Goal: Task Accomplishment & Management: Manage account settings

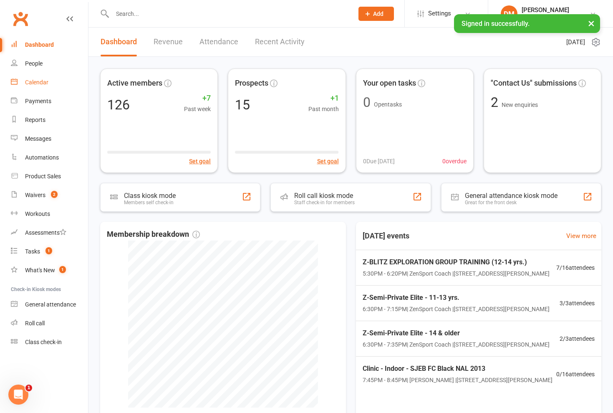
click at [40, 81] on div "Calendar" at bounding box center [36, 82] width 23 height 7
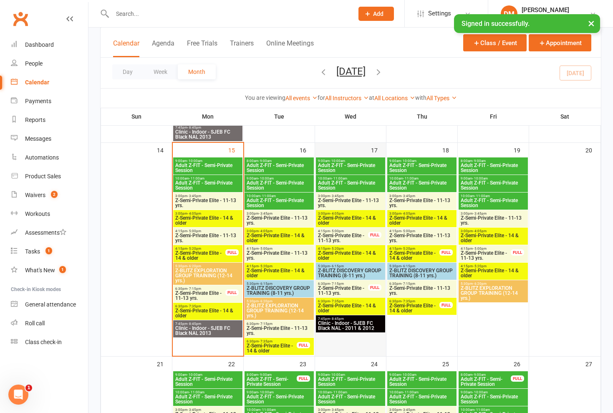
scroll to position [440, 0]
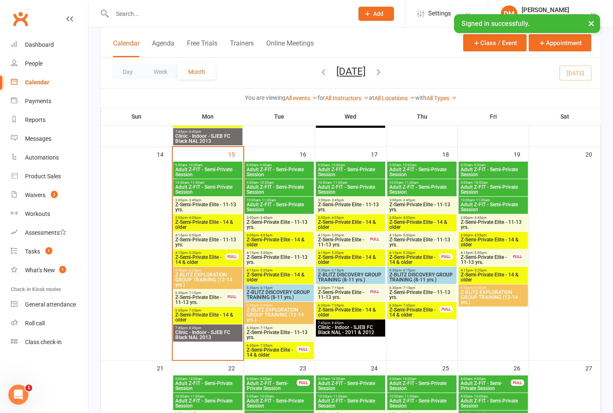
click at [267, 187] on span "Adult Z-FIT - Semi-Private Session" at bounding box center [279, 189] width 66 height 10
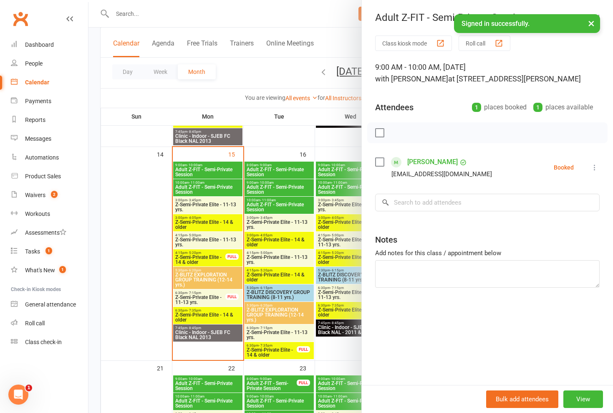
click at [273, 167] on div at bounding box center [350, 206] width 524 height 413
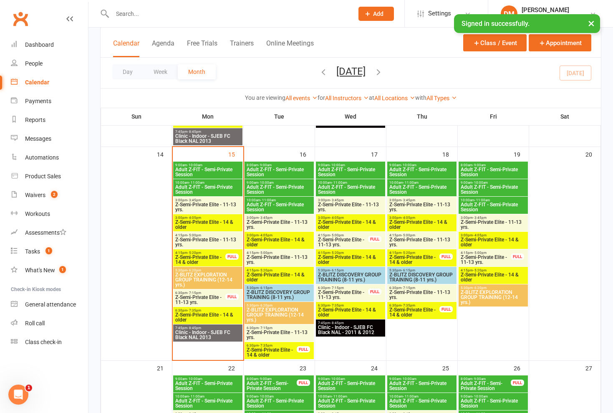
click at [283, 170] on span "Adult Z-FIT - Semi-Private Session" at bounding box center [279, 172] width 66 height 10
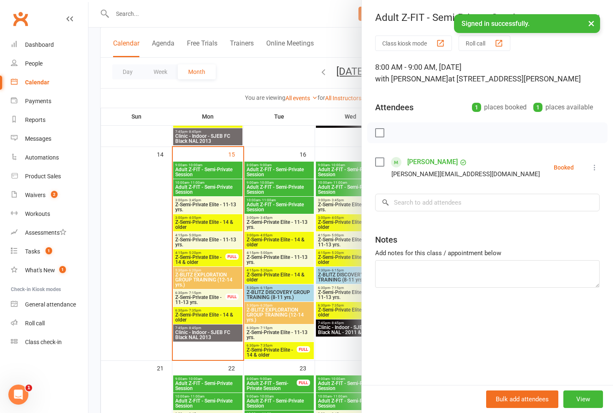
click at [592, 168] on icon at bounding box center [594, 167] width 8 height 8
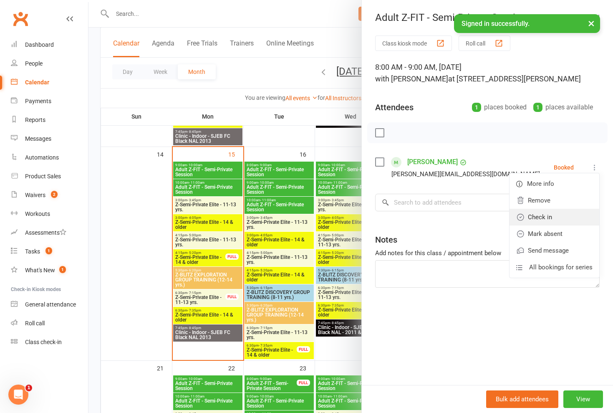
click at [554, 220] on link "Check in" at bounding box center [554, 217] width 90 height 17
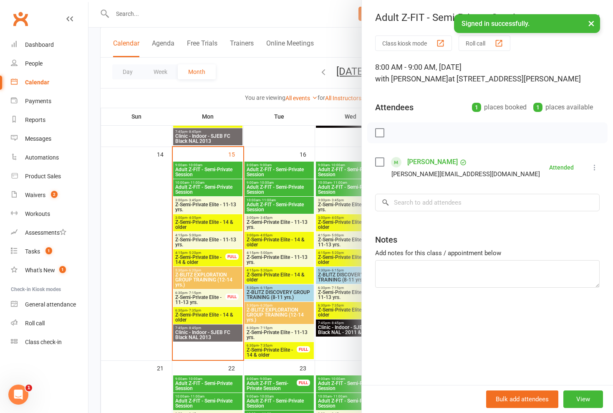
click at [264, 73] on div at bounding box center [350, 206] width 524 height 413
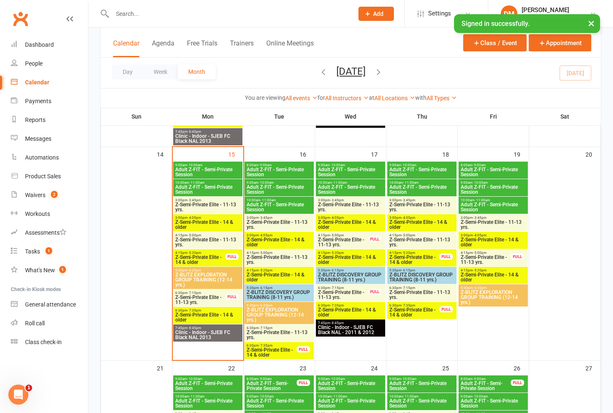
click at [274, 203] on span "Adult Z-FIT - Semi-Private Session" at bounding box center [279, 207] width 66 height 10
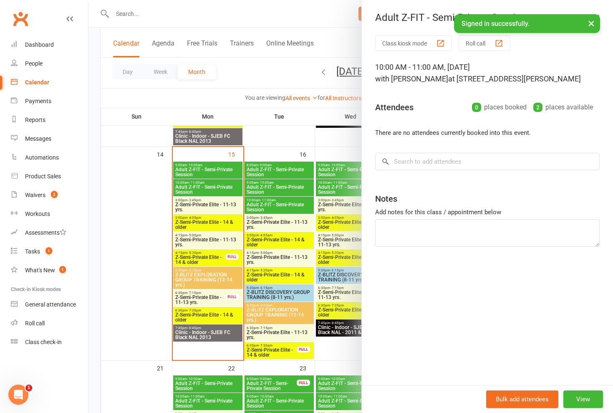
click at [272, 202] on div at bounding box center [350, 206] width 524 height 413
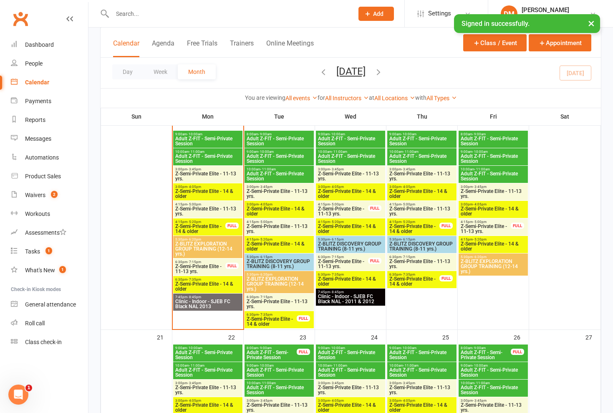
scroll to position [471, 0]
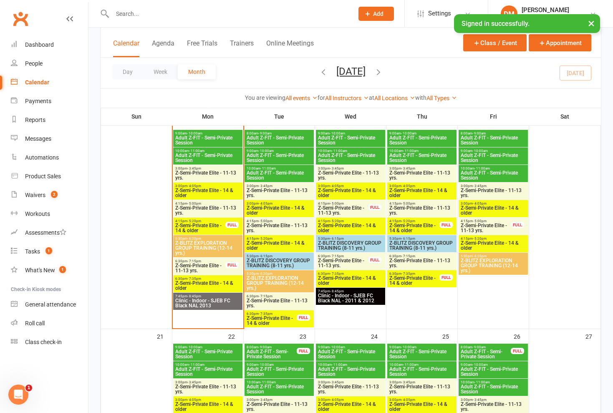
click at [280, 157] on span "Adult Z-FIT - Semi-Private Session" at bounding box center [279, 158] width 66 height 10
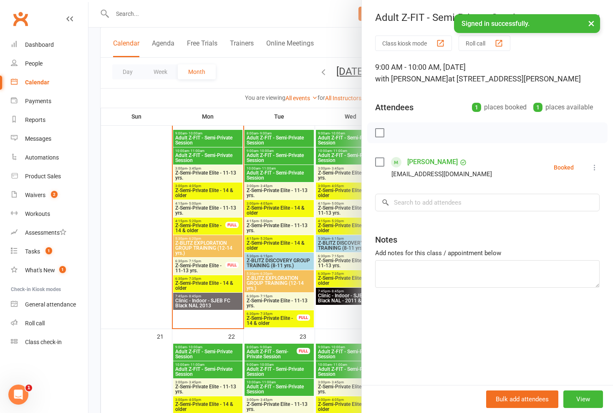
click at [287, 165] on div at bounding box center [350, 206] width 524 height 413
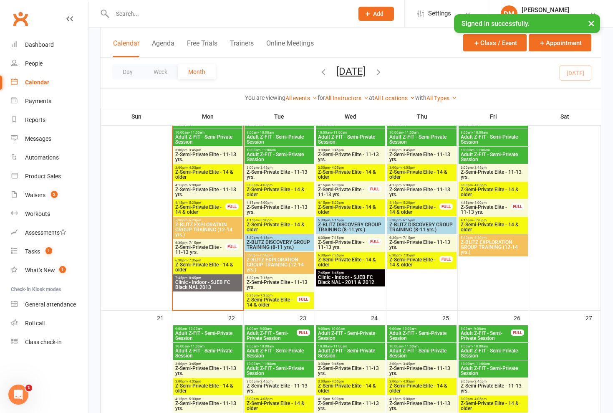
scroll to position [485, 0]
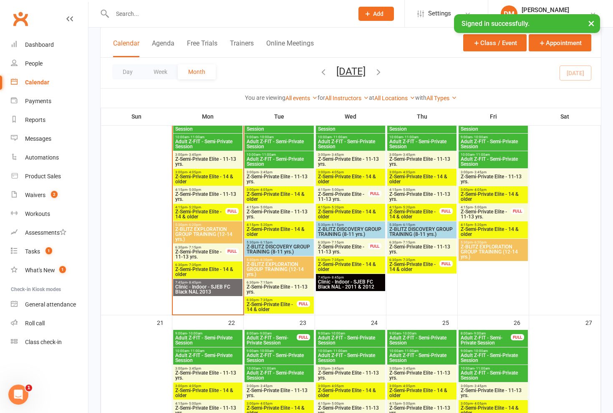
click at [265, 178] on span "Z-Semi-Private Elite - 11-13 yrs." at bounding box center [279, 179] width 66 height 10
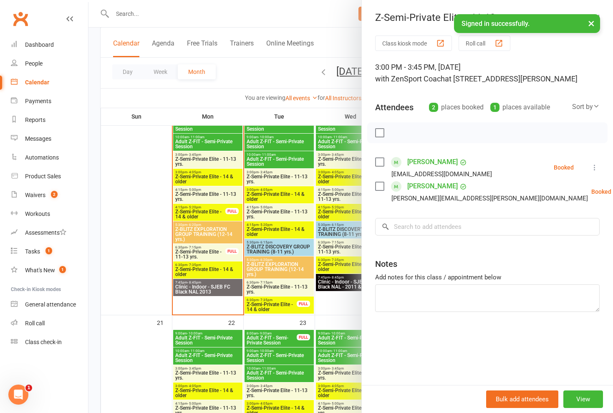
click at [265, 178] on div at bounding box center [350, 206] width 524 height 413
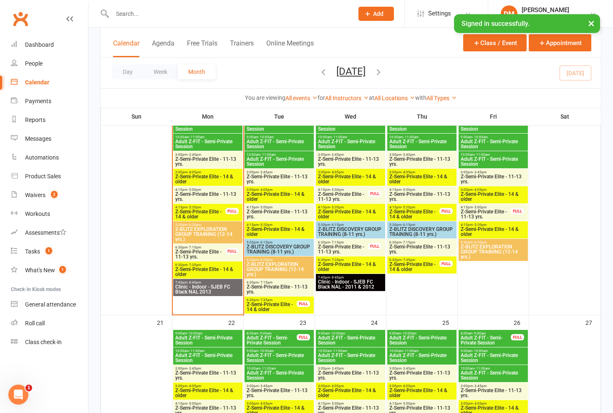
click at [277, 176] on span "Z-Semi-Private Elite - 11-13 yrs." at bounding box center [279, 179] width 66 height 10
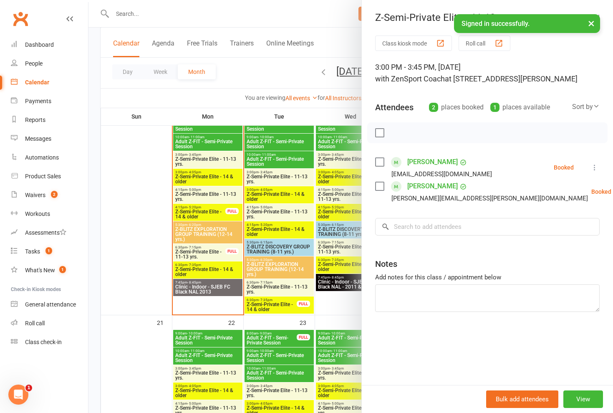
click at [277, 176] on div at bounding box center [350, 206] width 524 height 413
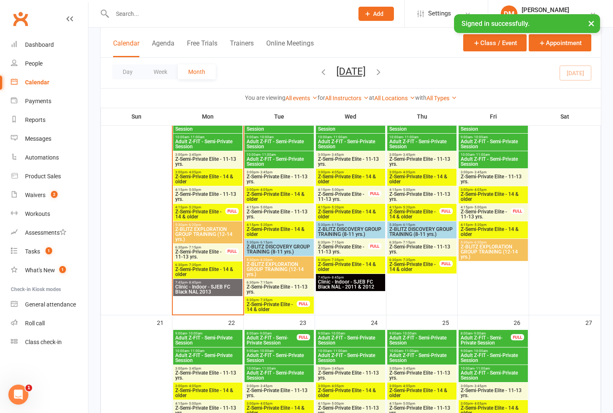
click at [277, 194] on span "Z-Semi-Private Elite - 14 & older" at bounding box center [279, 196] width 66 height 10
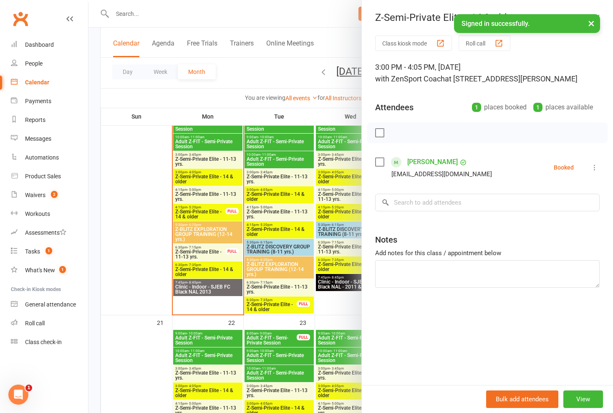
click at [277, 194] on div at bounding box center [350, 206] width 524 height 413
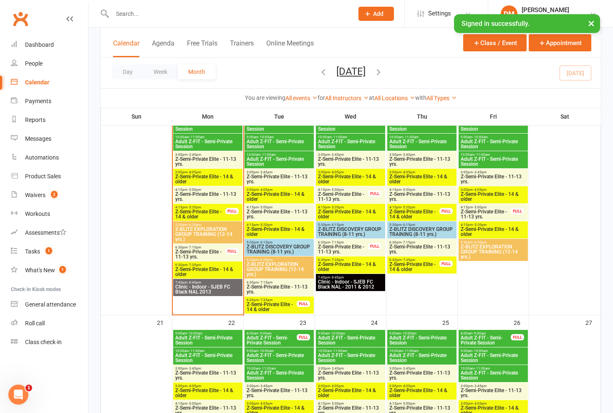
click at [283, 180] on span "Z-Semi-Private Elite - 11-13 yrs." at bounding box center [279, 179] width 66 height 10
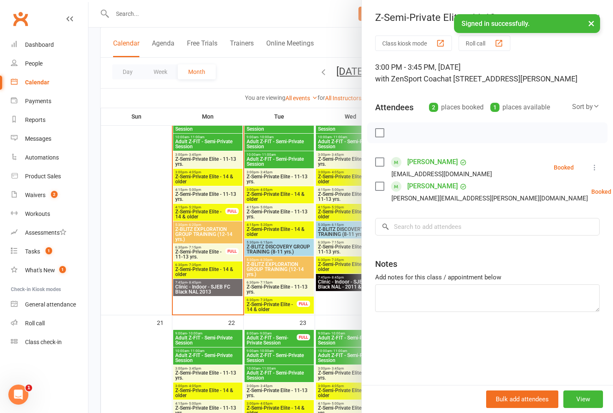
click at [282, 200] on div at bounding box center [350, 206] width 524 height 413
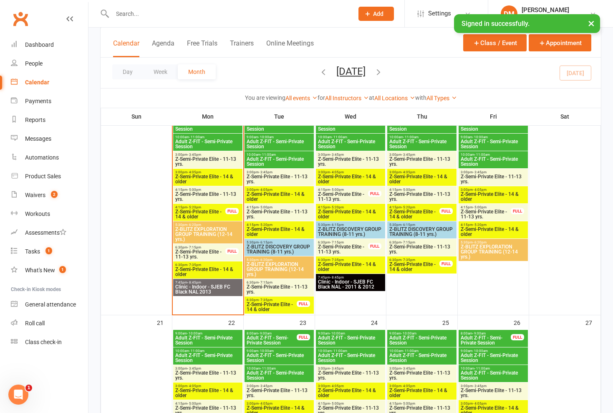
click at [282, 195] on span "Z-Semi-Private Elite - 14 & older" at bounding box center [279, 196] width 66 height 10
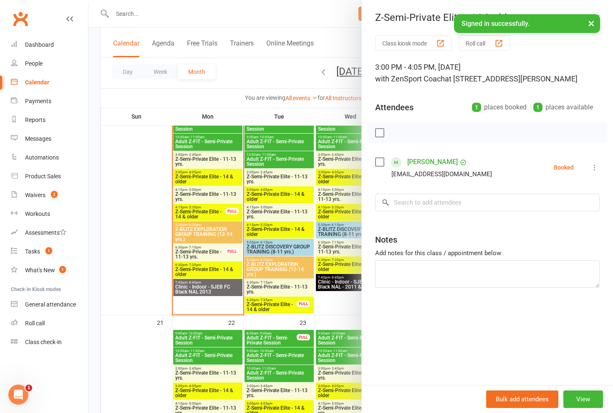
click at [282, 195] on div at bounding box center [350, 206] width 524 height 413
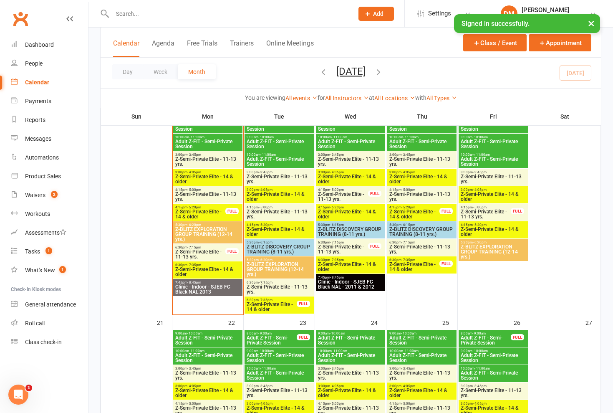
click at [275, 213] on span "Z-Semi-Private Elite - 11-13 yrs." at bounding box center [279, 214] width 66 height 10
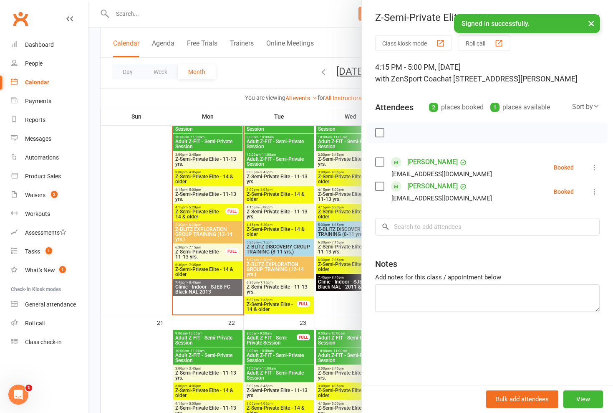
click at [275, 212] on div at bounding box center [350, 206] width 524 height 413
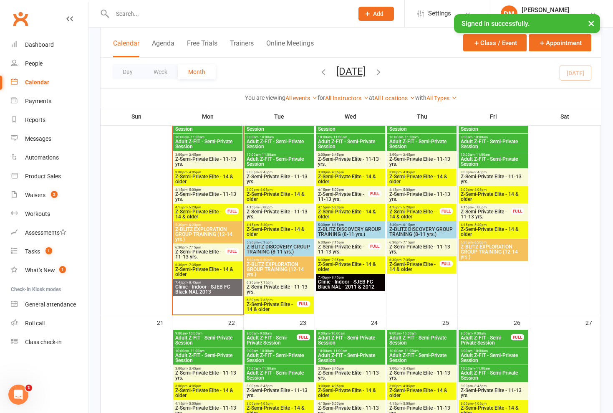
click at [273, 225] on span "4:15pm - 5:20pm" at bounding box center [279, 225] width 66 height 4
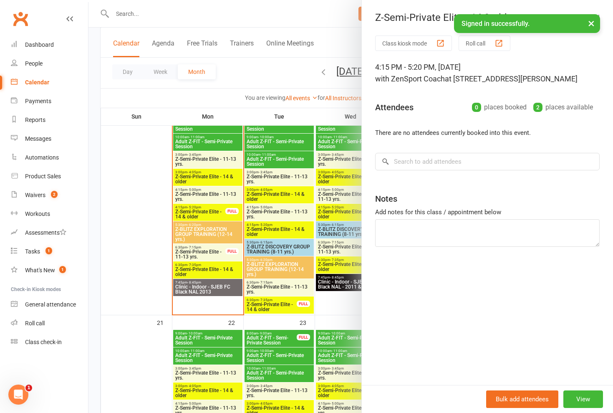
click at [273, 225] on div at bounding box center [350, 206] width 524 height 413
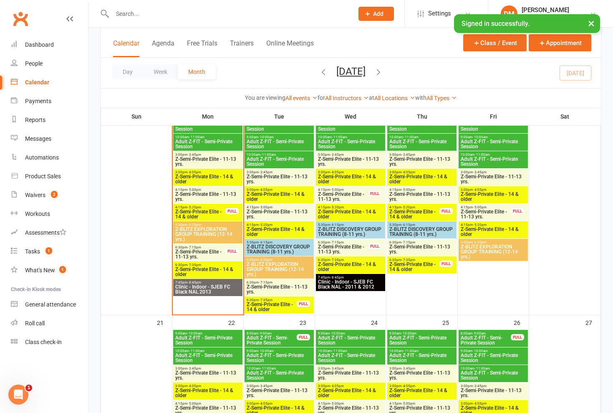
click at [282, 214] on span "Z-Semi-Private Elite - 11-13 yrs." at bounding box center [279, 214] width 66 height 10
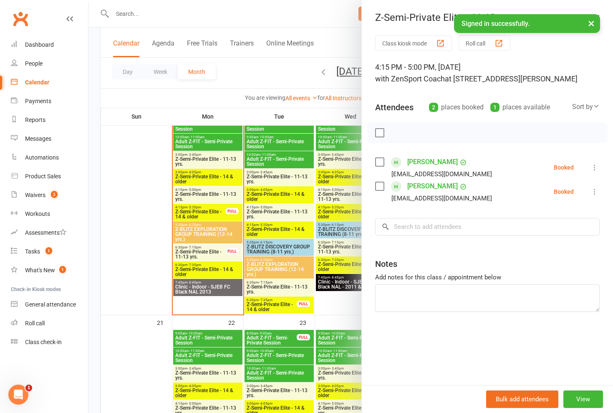
click at [273, 248] on div at bounding box center [350, 206] width 524 height 413
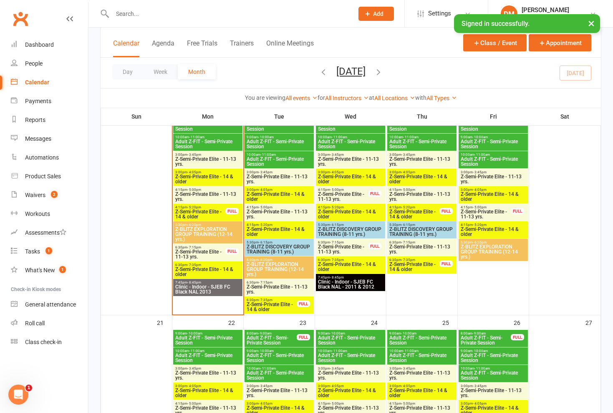
click at [281, 265] on span "Z-BLITZ EXPLORATION GROUP TRAINING (12-14 yrs.)" at bounding box center [279, 269] width 66 height 15
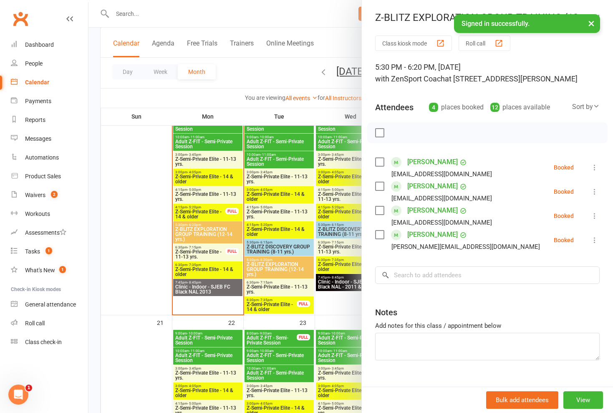
click at [281, 265] on div at bounding box center [350, 206] width 524 height 413
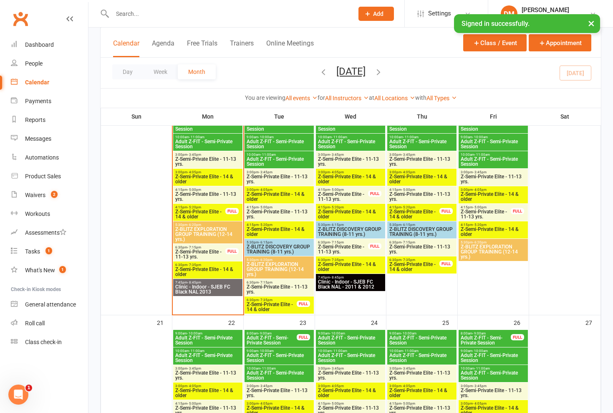
click at [284, 247] on span "Z-BLITZ DISCOVERY GROUP TRAINING (8-11 yrs.)" at bounding box center [279, 249] width 66 height 10
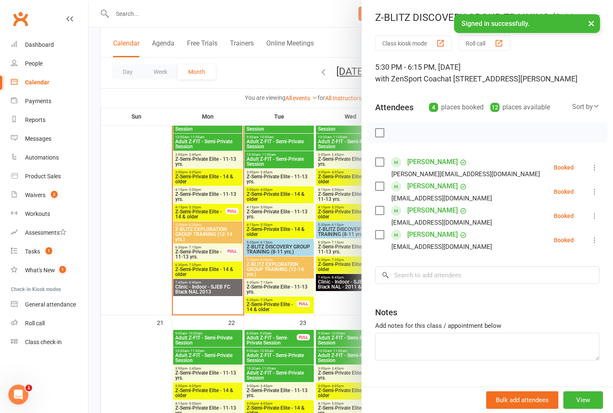
click at [284, 247] on div at bounding box center [350, 206] width 524 height 413
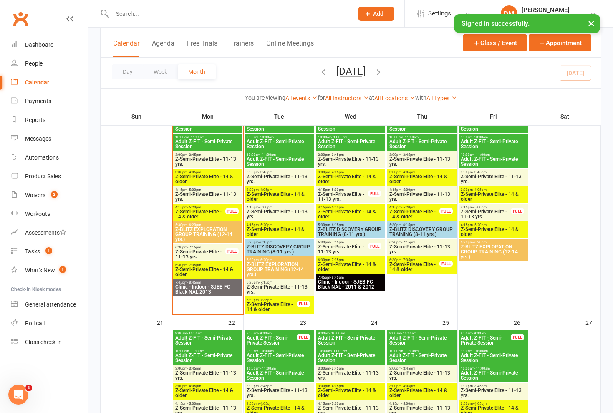
click at [280, 268] on span "Z-BLITZ EXPLORATION GROUP TRAINING (12-14 yrs.)" at bounding box center [279, 269] width 66 height 15
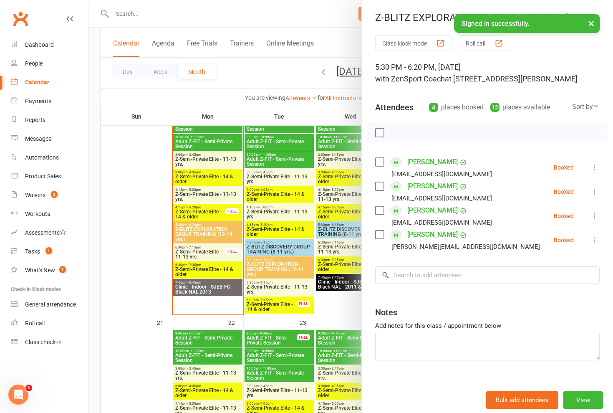
click at [285, 250] on div at bounding box center [350, 206] width 524 height 413
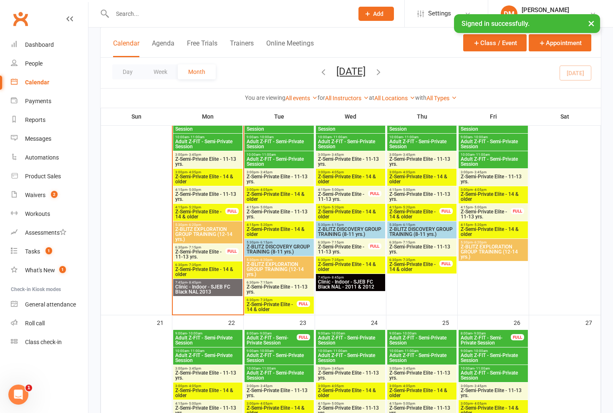
click at [290, 247] on span "Z-BLITZ DISCOVERY GROUP TRAINING (8-11 yrs.)" at bounding box center [279, 249] width 66 height 10
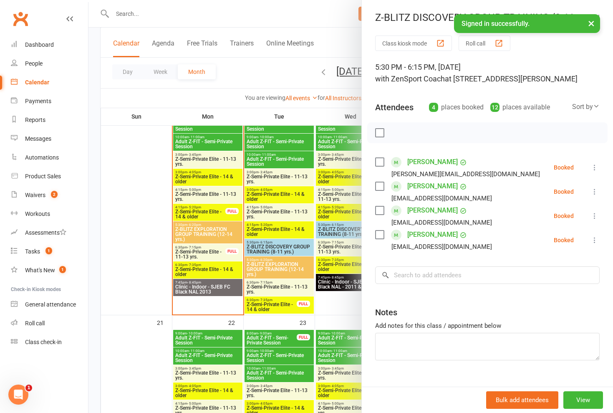
click at [272, 264] on div at bounding box center [350, 206] width 524 height 413
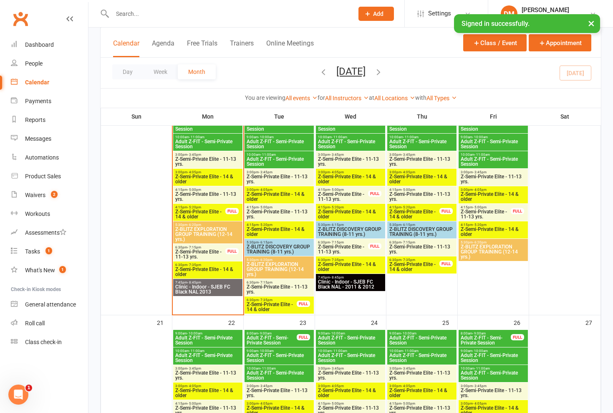
click at [282, 263] on span "Z-BLITZ EXPLORATION GROUP TRAINING (12-14 yrs.)" at bounding box center [279, 269] width 66 height 15
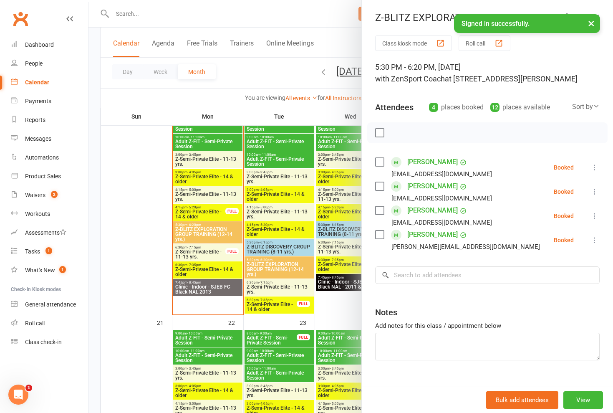
click at [282, 263] on div at bounding box center [350, 206] width 524 height 413
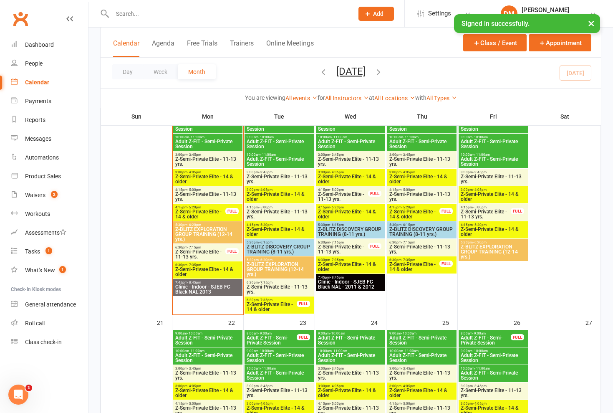
click at [279, 269] on span "Z-BLITZ EXPLORATION GROUP TRAINING (12-14 yrs.)" at bounding box center [279, 269] width 66 height 15
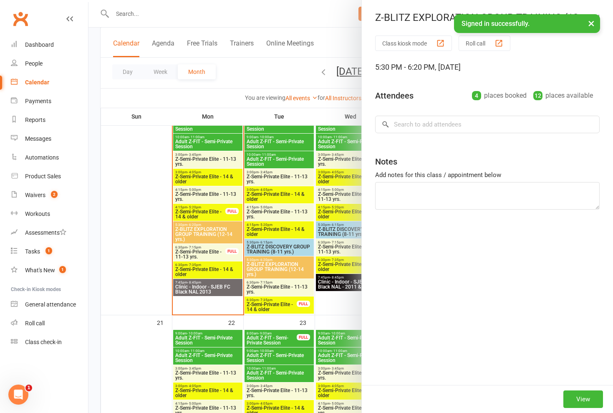
click at [279, 269] on div at bounding box center [350, 206] width 524 height 413
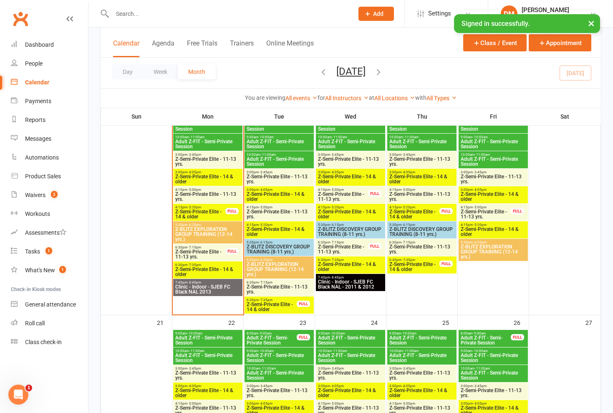
click at [275, 291] on span "Z-Semi-Private Elite - 11-13 yrs." at bounding box center [279, 289] width 66 height 10
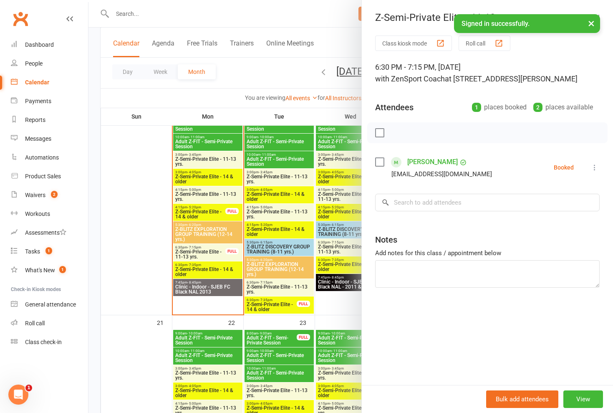
click at [296, 234] on div at bounding box center [350, 206] width 524 height 413
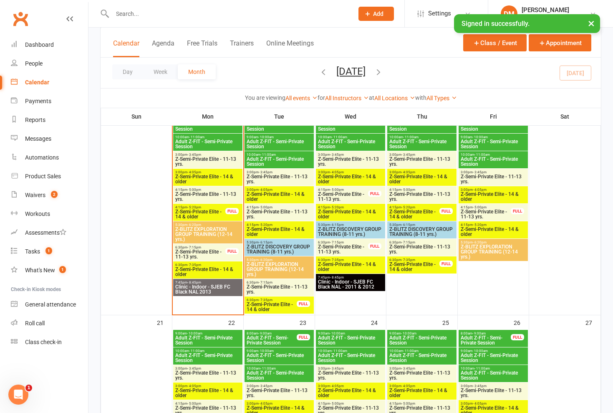
click at [288, 268] on span "Z-BLITZ EXPLORATION GROUP TRAINING (12-14 yrs.)" at bounding box center [279, 269] width 66 height 15
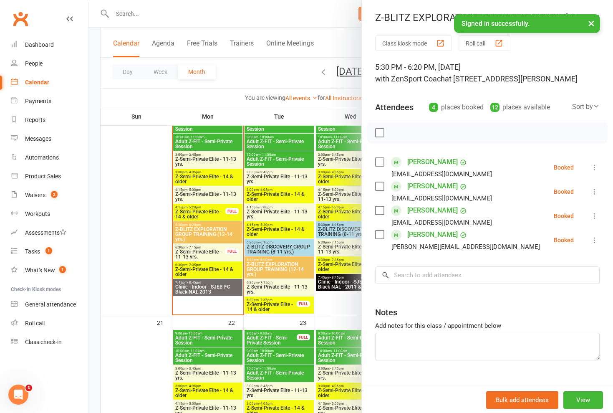
click at [288, 268] on div at bounding box center [350, 206] width 524 height 413
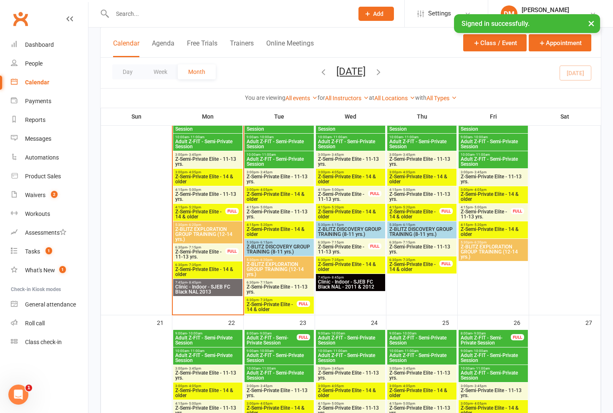
click at [288, 268] on span "Z-BLITZ EXPLORATION GROUP TRAINING (12-14 yrs.)" at bounding box center [279, 269] width 66 height 15
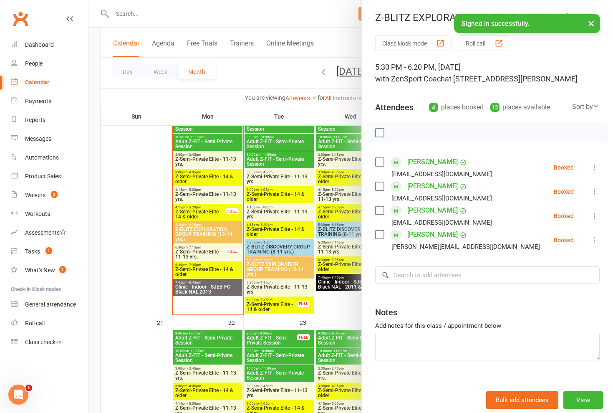
click at [288, 268] on div at bounding box center [350, 206] width 524 height 413
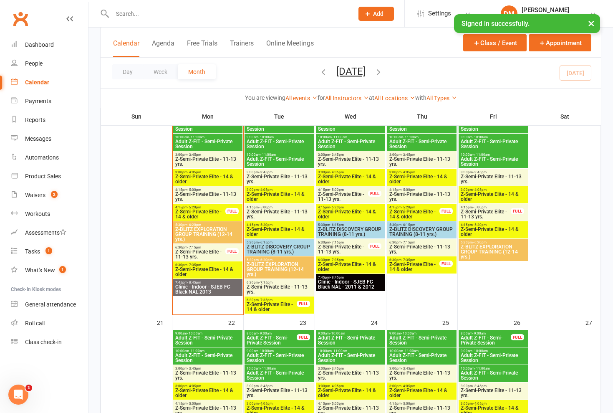
click at [285, 285] on span "Z-Semi-Private Elite - 11-13 yrs." at bounding box center [279, 289] width 66 height 10
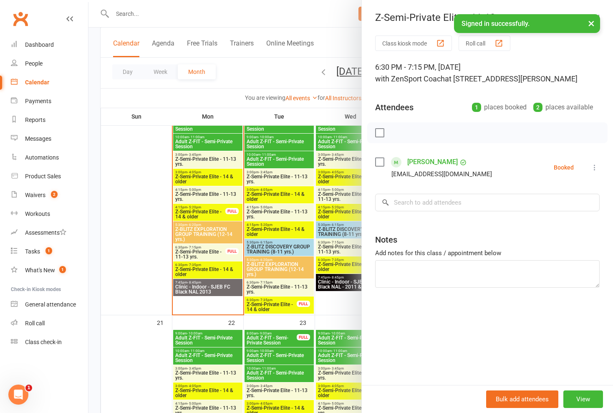
click at [285, 285] on div at bounding box center [350, 206] width 524 height 413
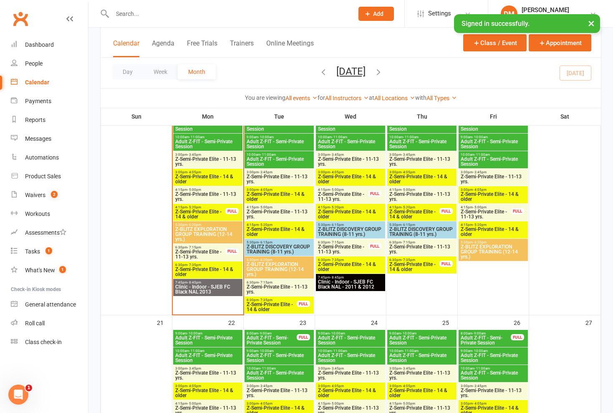
click at [281, 300] on span "6:30pm - 7:35pm" at bounding box center [271, 300] width 51 height 4
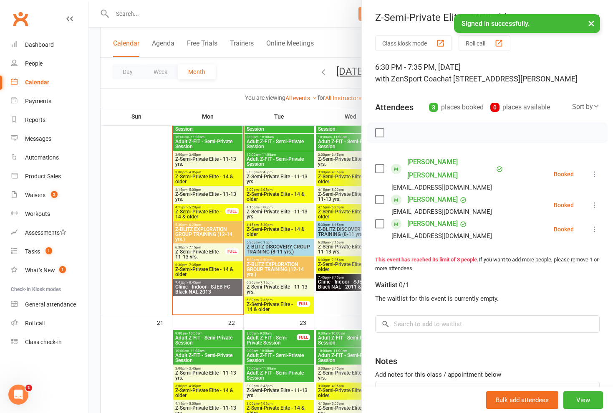
click at [284, 287] on div at bounding box center [350, 206] width 524 height 413
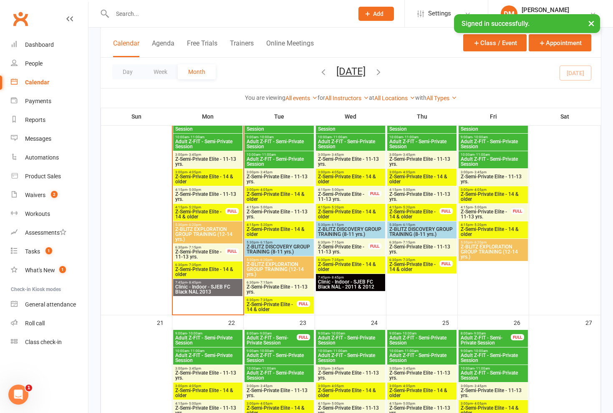
click at [286, 287] on span "Z-Semi-Private Elite - 11-13 yrs." at bounding box center [279, 289] width 66 height 10
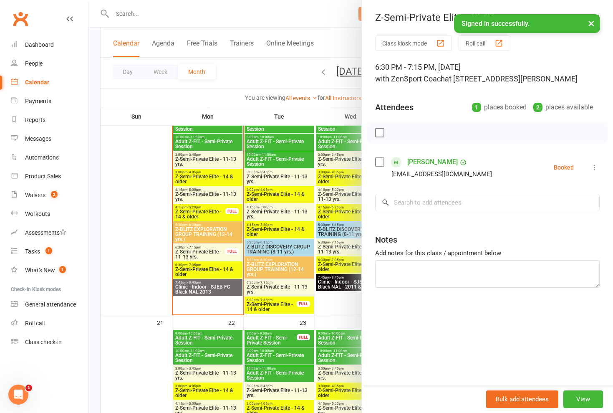
click at [286, 287] on div at bounding box center [350, 206] width 524 height 413
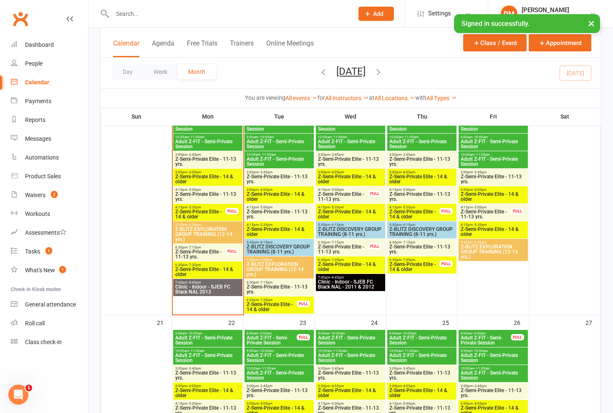
click at [282, 300] on span "6:30pm - 7:35pm" at bounding box center [271, 300] width 51 height 4
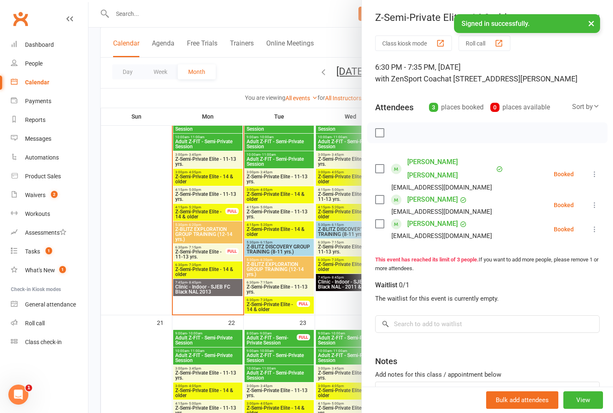
click at [284, 289] on div at bounding box center [350, 206] width 524 height 413
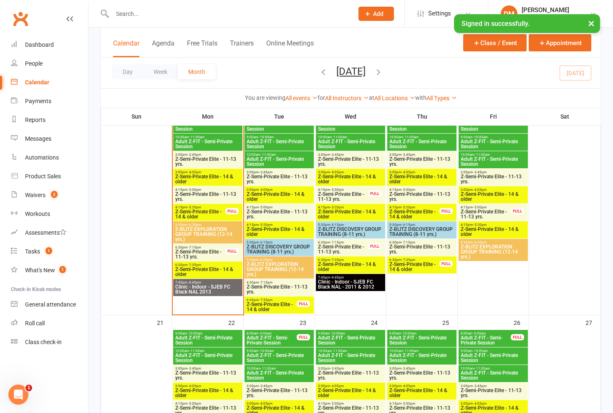
click at [283, 287] on span "Z-Semi-Private Elite - 11-13 yrs." at bounding box center [279, 289] width 66 height 10
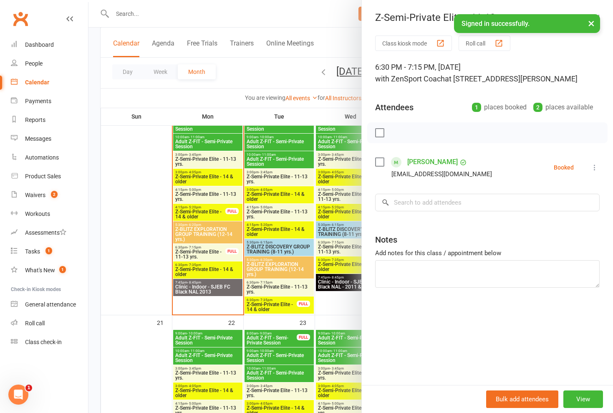
click at [283, 287] on div at bounding box center [350, 206] width 524 height 413
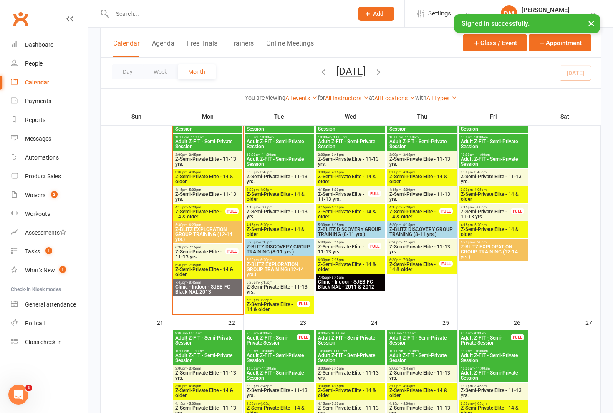
click at [280, 300] on span "6:30pm - 7:35pm" at bounding box center [271, 300] width 51 height 4
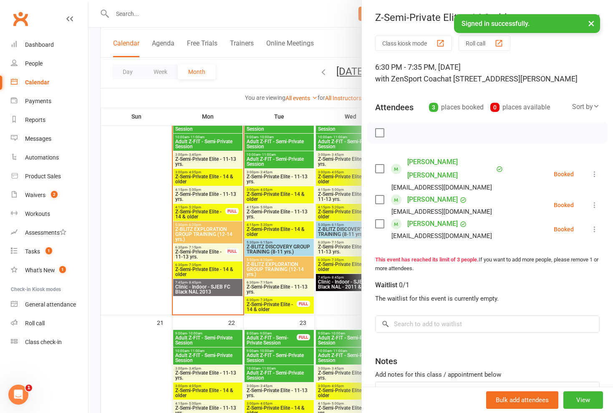
click at [280, 300] on div at bounding box center [350, 206] width 524 height 413
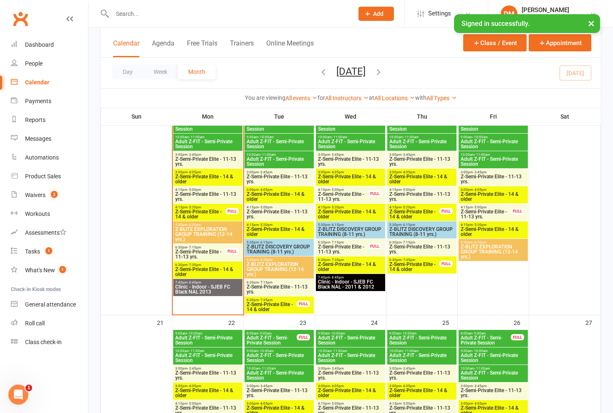
click at [283, 285] on span "Z-Semi-Private Elite - 11-13 yrs." at bounding box center [279, 289] width 66 height 10
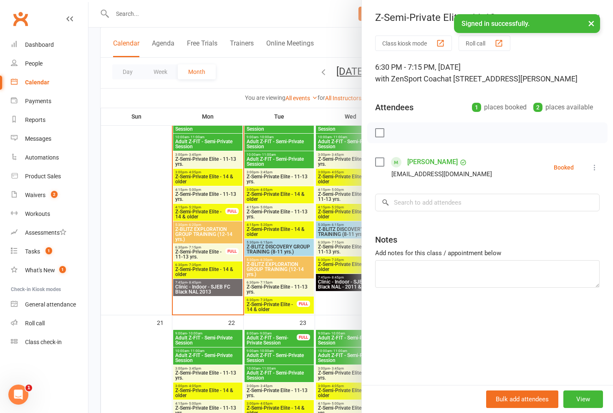
click at [302, 216] on div at bounding box center [350, 206] width 524 height 413
